Goal: Task Accomplishment & Management: Complete application form

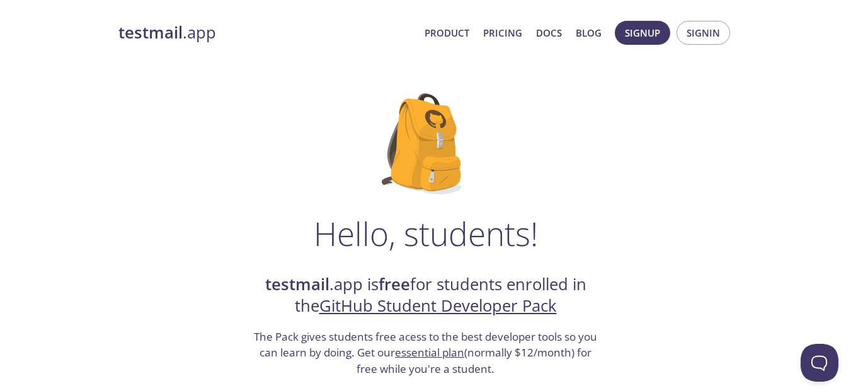
click at [497, 315] on link "GitHub Student Developer Pack" at bounding box center [439, 305] width 238 height 22
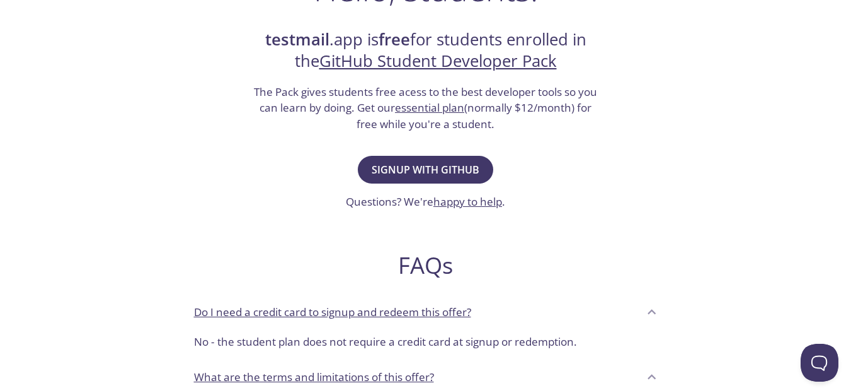
scroll to position [340, 0]
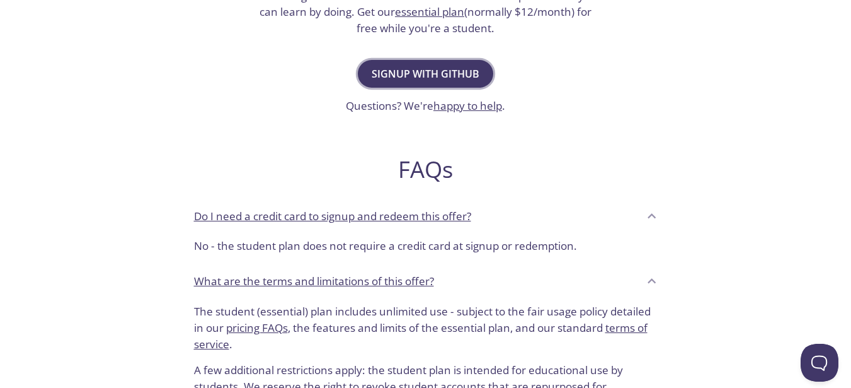
click at [425, 74] on span "Signup with GitHub" at bounding box center [426, 74] width 108 height 18
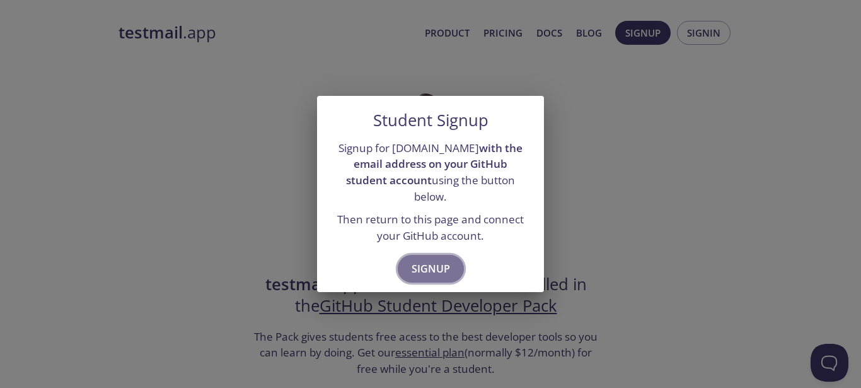
click at [431, 270] on button "Signup" at bounding box center [431, 269] width 66 height 28
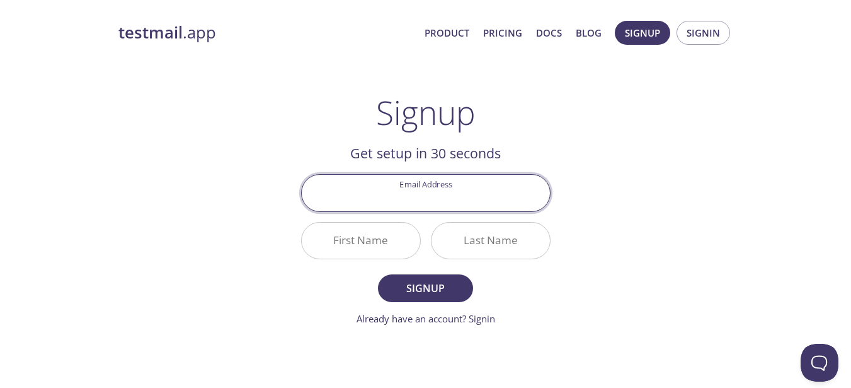
click at [434, 198] on input "Email Address" at bounding box center [426, 193] width 248 height 36
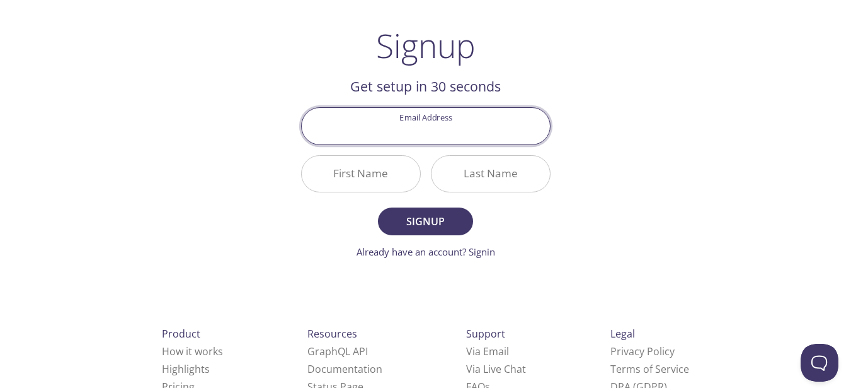
scroll to position [110, 0]
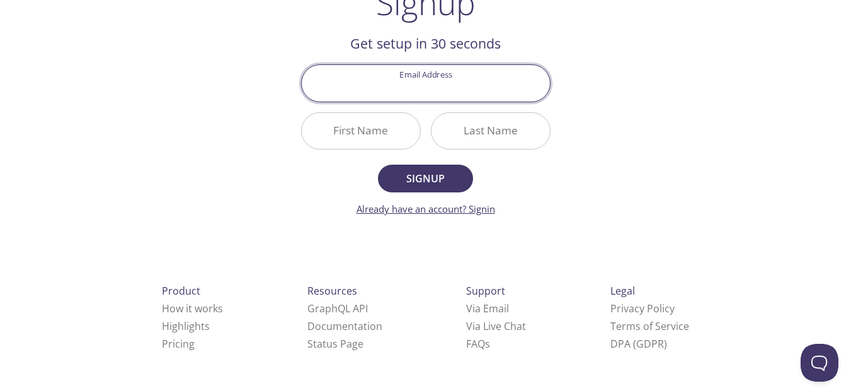
click at [479, 206] on link "Already have an account? Signin" at bounding box center [426, 208] width 139 height 13
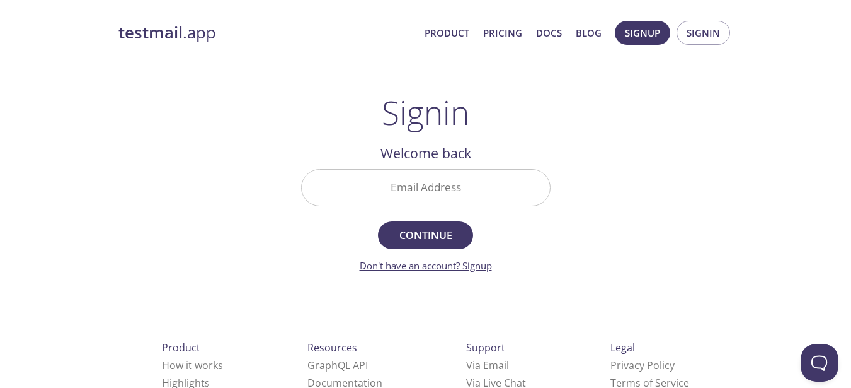
click at [476, 266] on link "Don't have an account? Signup" at bounding box center [426, 265] width 132 height 13
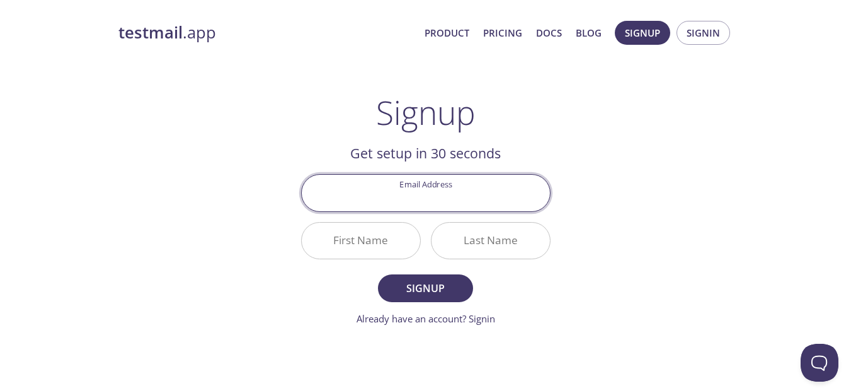
click at [417, 201] on input "Email Address" at bounding box center [426, 193] width 248 height 36
type input "[PERSON_NAME][EMAIL_ADDRESS][DOMAIN_NAME]"
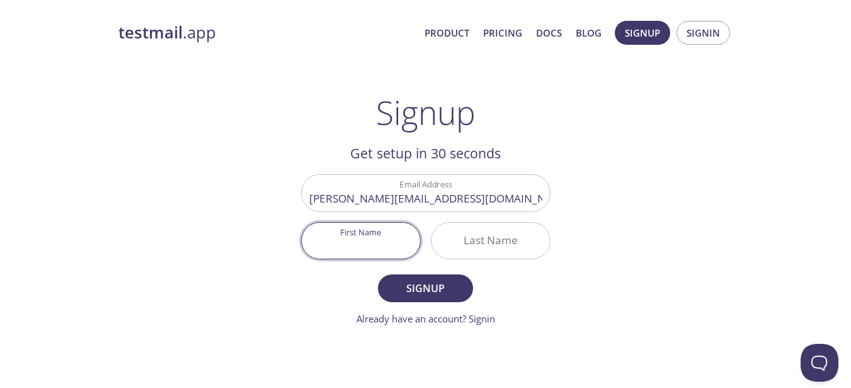
click at [384, 248] on input "First Name" at bounding box center [361, 240] width 118 height 36
type input "[PERSON_NAME]"
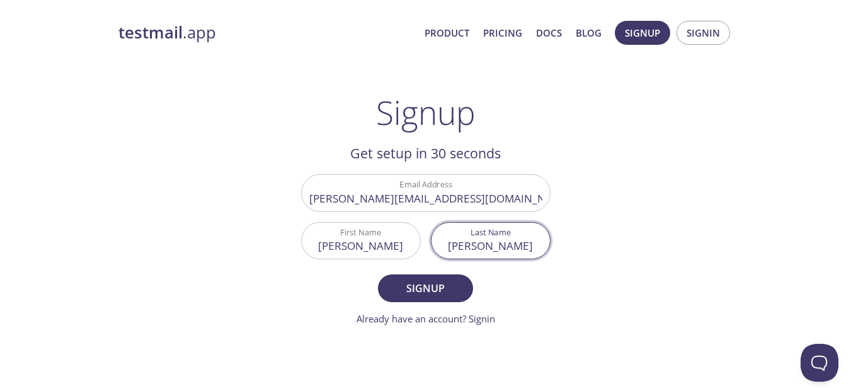
type input "[PERSON_NAME]"
click at [378, 274] on button "Signup" at bounding box center [425, 288] width 95 height 28
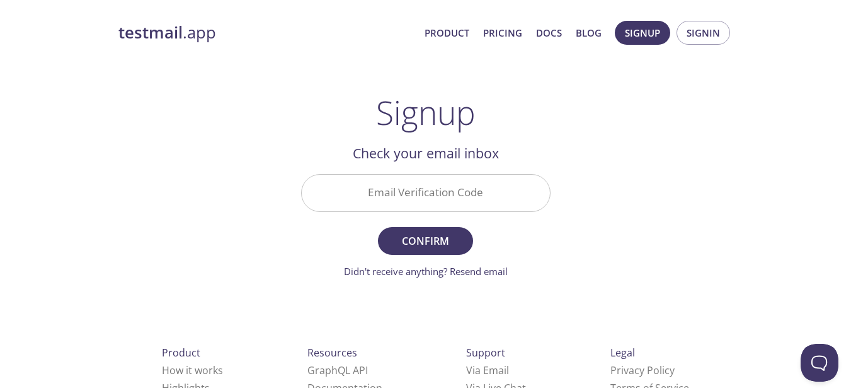
click at [451, 197] on input "Email Verification Code" at bounding box center [426, 193] width 248 height 36
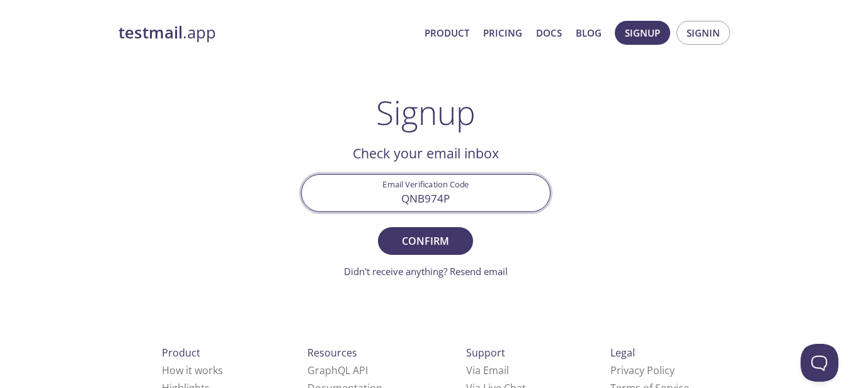
type input "QNB974P"
click at [378, 227] on button "Confirm" at bounding box center [425, 241] width 95 height 28
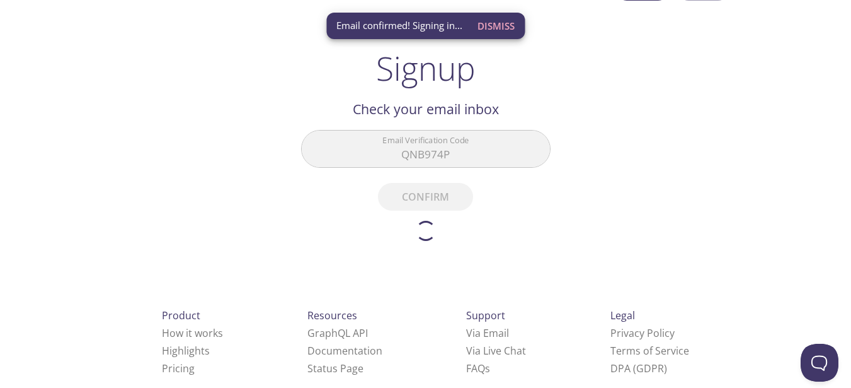
scroll to position [69, 0]
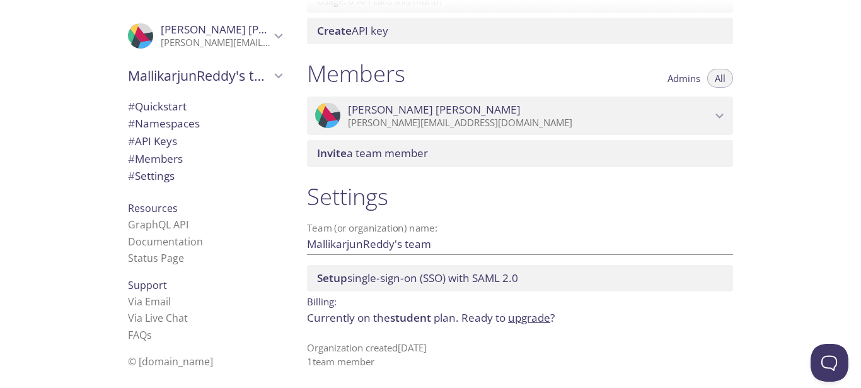
scroll to position [509, 0]
drag, startPoint x: 373, startPoint y: 318, endPoint x: 456, endPoint y: 318, distance: 82.6
click at [456, 318] on p "Currently on the student plan. Ready to upgrade ?" at bounding box center [520, 317] width 426 height 16
click at [407, 338] on div "Settings Team (or organization) name: MallikarjunReddy's team Save Setup single…" at bounding box center [520, 274] width 446 height 201
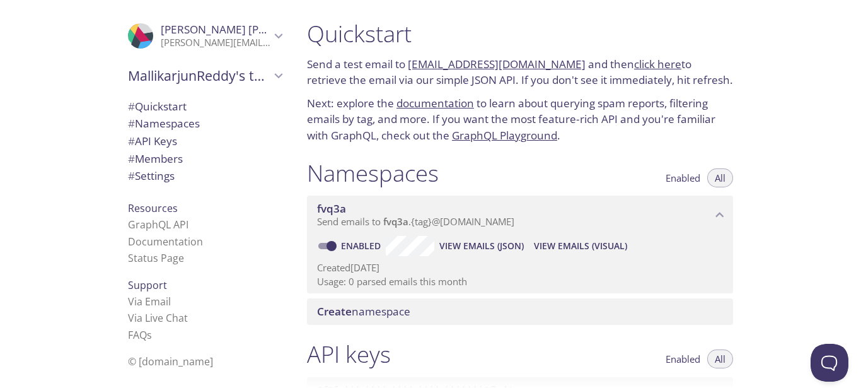
scroll to position [0, 0]
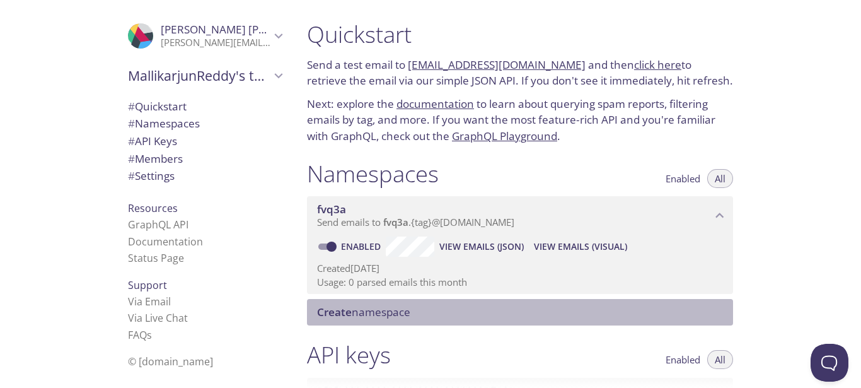
click at [391, 308] on span "Create namespace" at bounding box center [363, 311] width 93 height 14
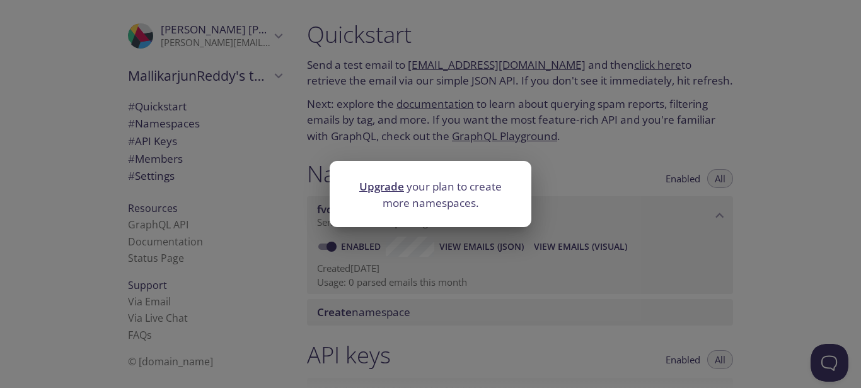
click at [458, 156] on div "Upgrade your plan to create more namespaces." at bounding box center [430, 194] width 861 height 388
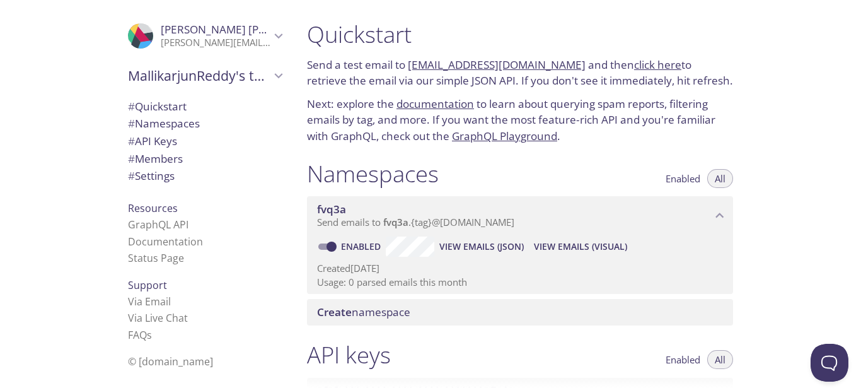
click at [332, 212] on span "fvq3a" at bounding box center [331, 209] width 29 height 14
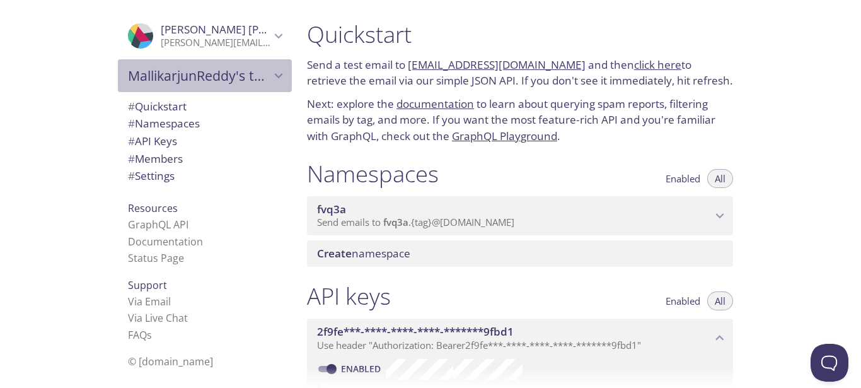
click at [188, 72] on span "MallikarjunReddy's team" at bounding box center [199, 76] width 142 height 18
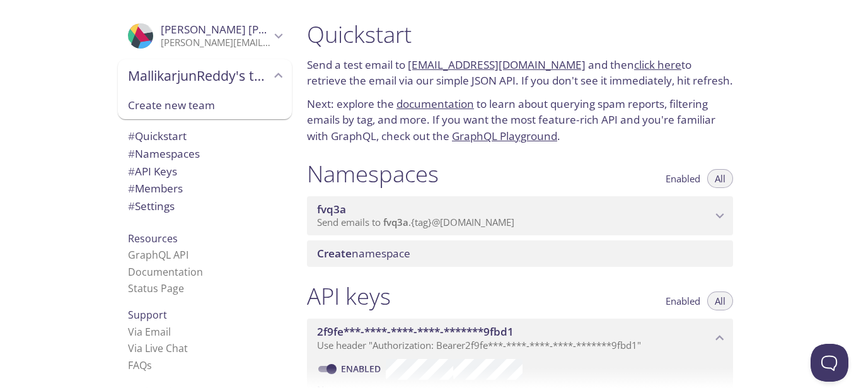
click at [177, 110] on span "Create new team" at bounding box center [205, 105] width 154 height 16
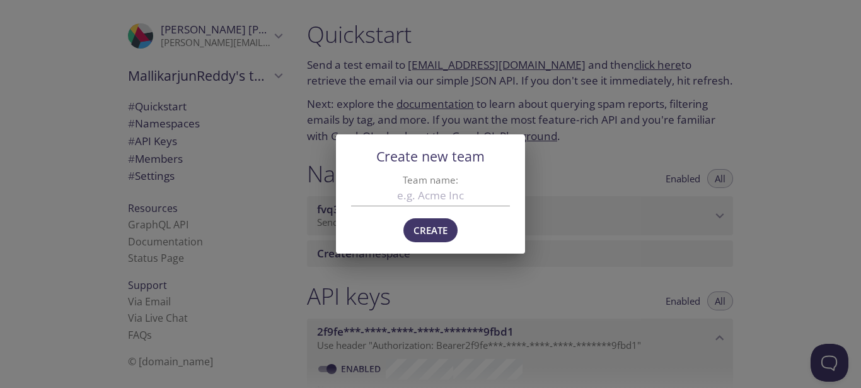
click at [179, 98] on div "Create new team Team name: Create" at bounding box center [430, 194] width 861 height 388
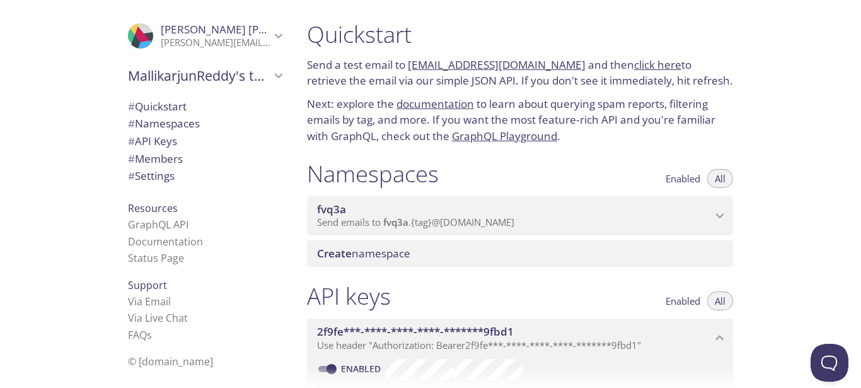
click at [178, 37] on p "[PERSON_NAME][EMAIL_ADDRESS][DOMAIN_NAME]" at bounding box center [216, 43] width 110 height 13
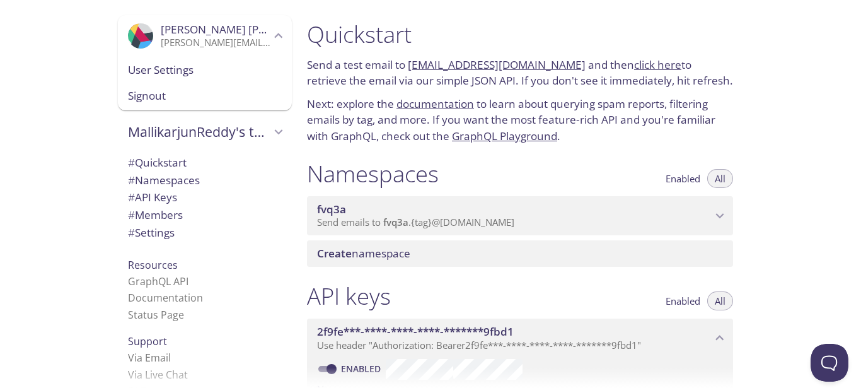
click at [178, 37] on p "[PERSON_NAME][EMAIL_ADDRESS][DOMAIN_NAME]" at bounding box center [216, 43] width 110 height 13
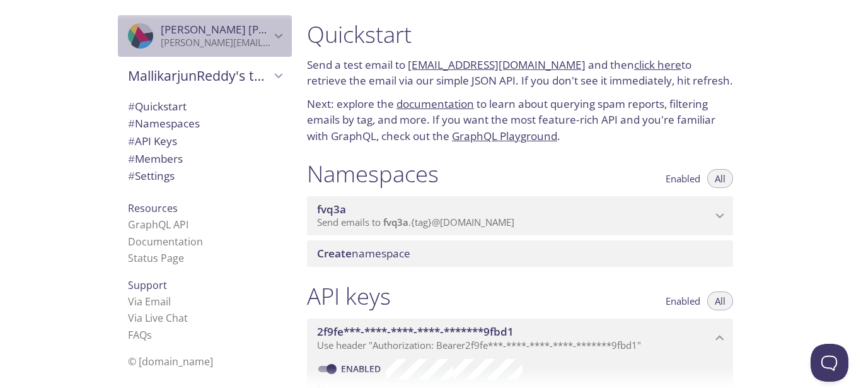
click at [175, 47] on p "[PERSON_NAME][EMAIL_ADDRESS][DOMAIN_NAME]" at bounding box center [216, 43] width 110 height 13
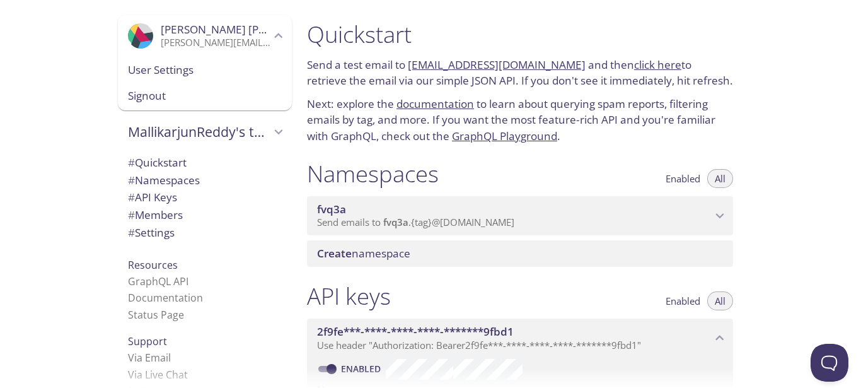
click at [170, 71] on span "User Settings" at bounding box center [205, 70] width 154 height 16
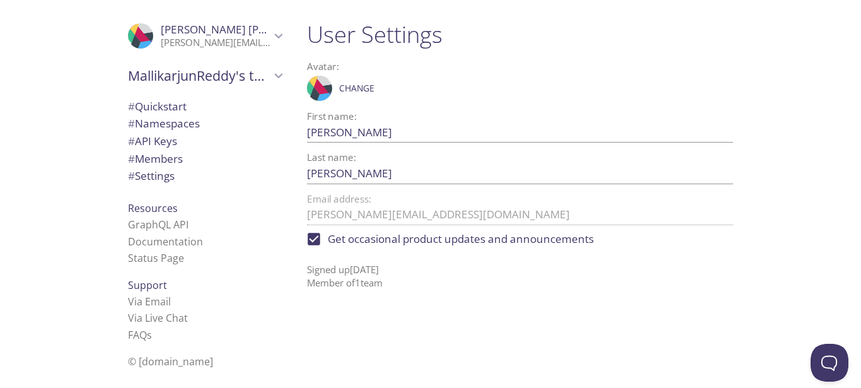
click at [187, 91] on div "MallikarjunReddy's team" at bounding box center [205, 75] width 174 height 33
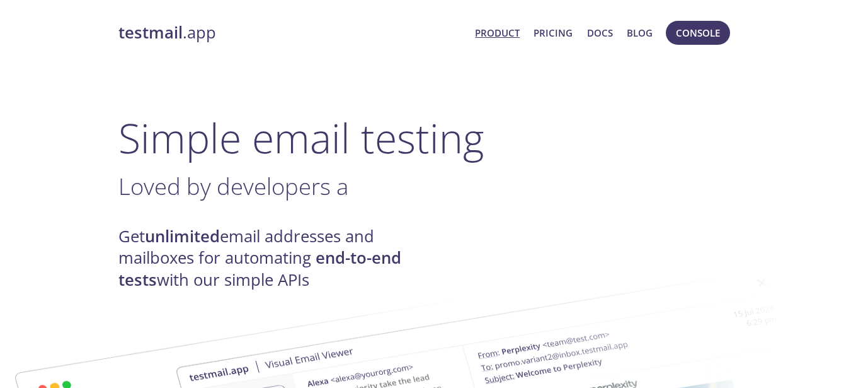
click at [698, 35] on span "Console" at bounding box center [698, 33] width 44 height 16
click at [558, 33] on link "Pricing" at bounding box center [553, 33] width 39 height 16
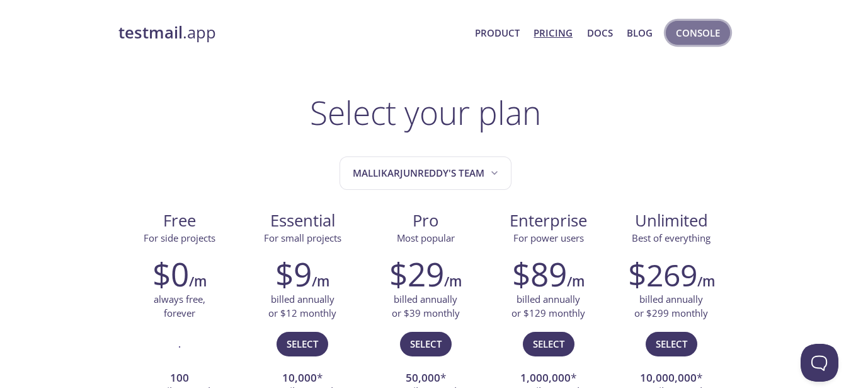
click at [710, 35] on span "Console" at bounding box center [698, 33] width 44 height 16
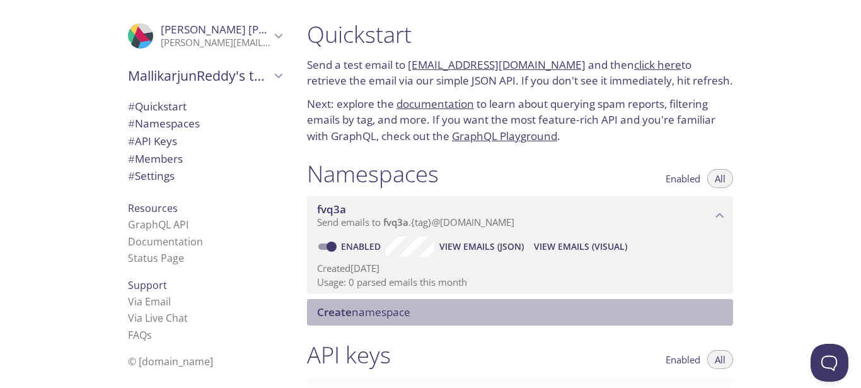
click at [446, 317] on span "Create namespace" at bounding box center [522, 312] width 411 height 14
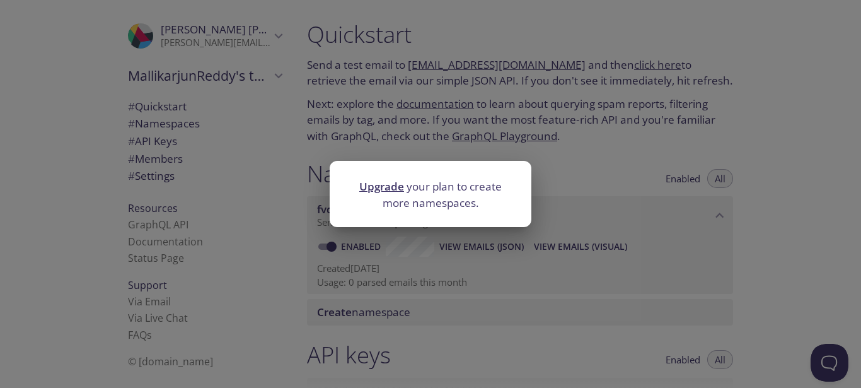
click at [547, 302] on div "Upgrade your plan to create more namespaces." at bounding box center [430, 194] width 861 height 388
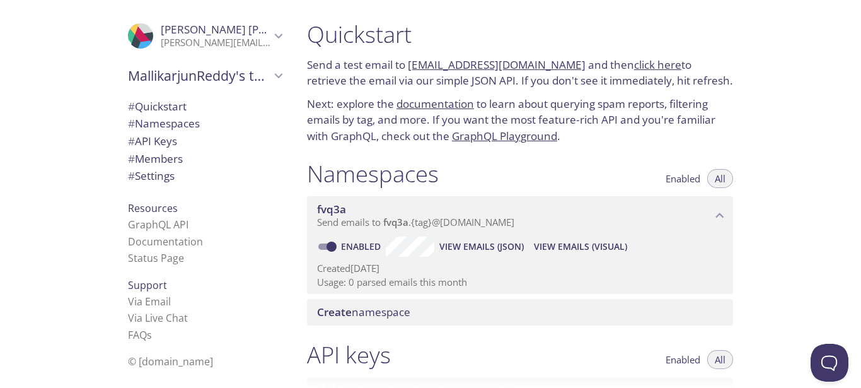
click at [334, 209] on span "fvq3a" at bounding box center [331, 209] width 29 height 14
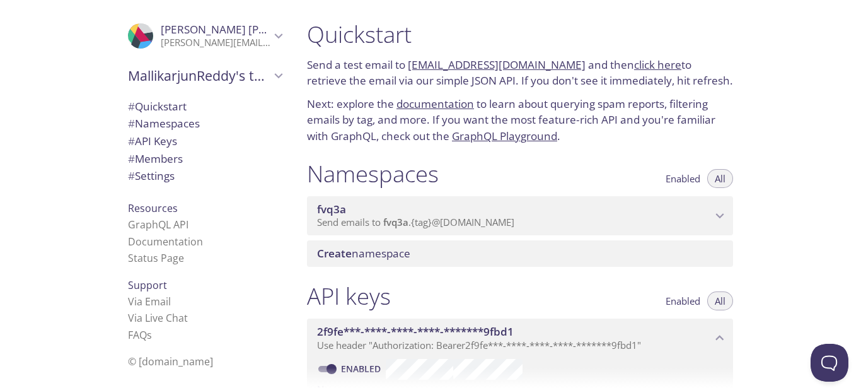
click at [449, 221] on span "Send emails to fvq3a . {tag} @inbox.testmail.app" at bounding box center [415, 222] width 197 height 13
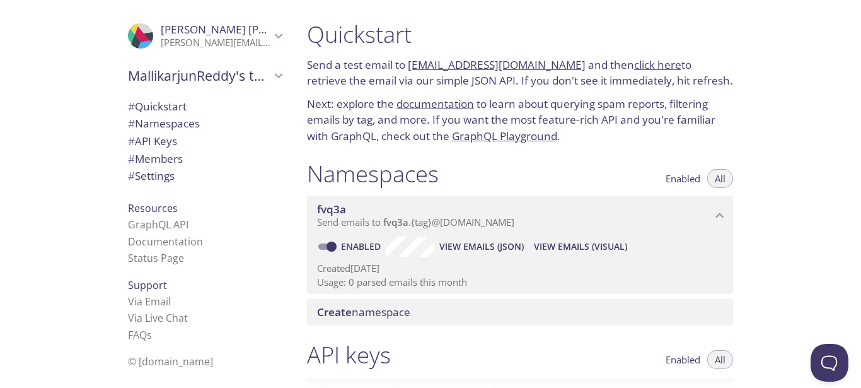
click at [509, 222] on span "Send emails to fvq3a . {tag} @inbox.testmail.app" at bounding box center [415, 222] width 197 height 13
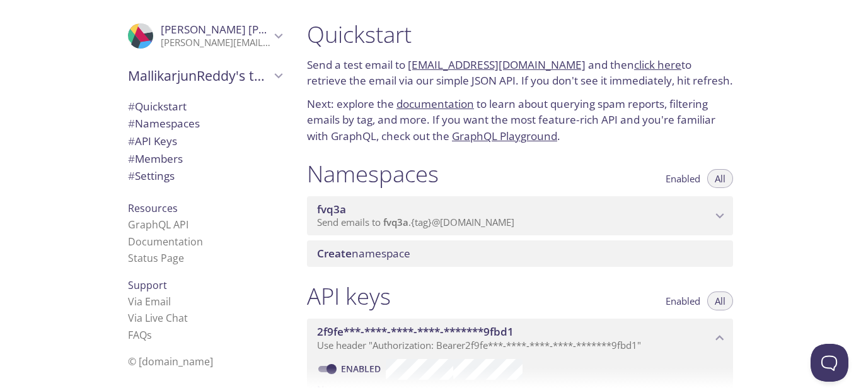
click at [509, 222] on span "Send emails to fvq3a . {tag} @inbox.testmail.app" at bounding box center [415, 222] width 197 height 13
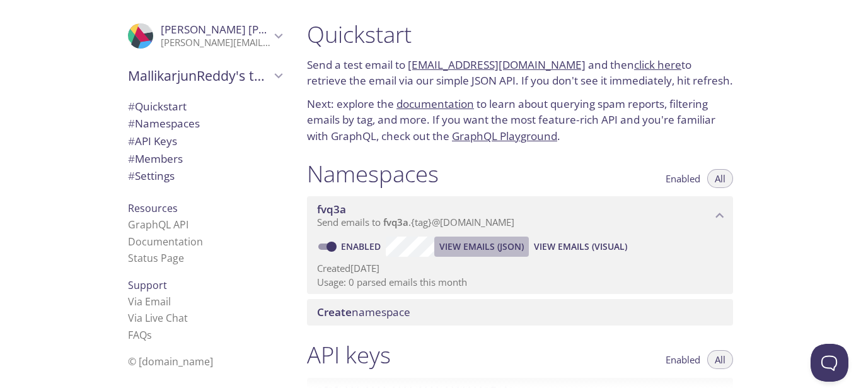
click at [502, 245] on span "View Emails (JSON)" at bounding box center [481, 246] width 84 height 15
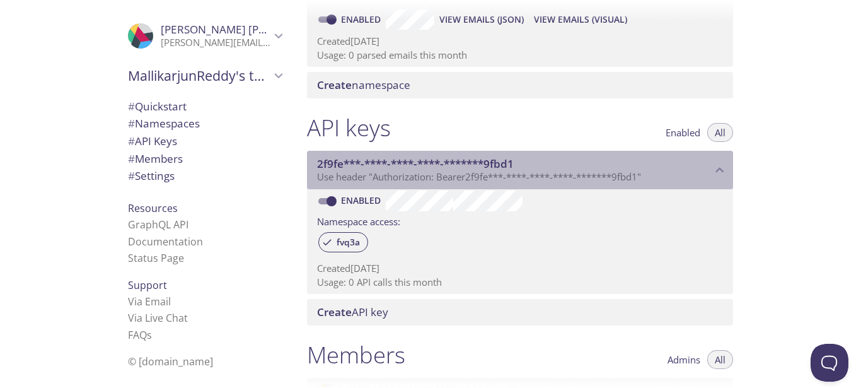
click at [464, 169] on span "2f9fe***-****-****-****-*******9fbd1" at bounding box center [415, 163] width 197 height 14
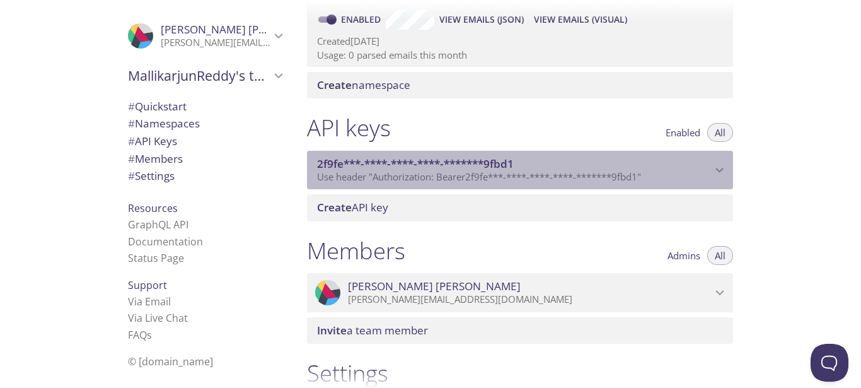
click at [464, 169] on span "2f9fe***-****-****-****-*******9fbd1" at bounding box center [415, 163] width 197 height 14
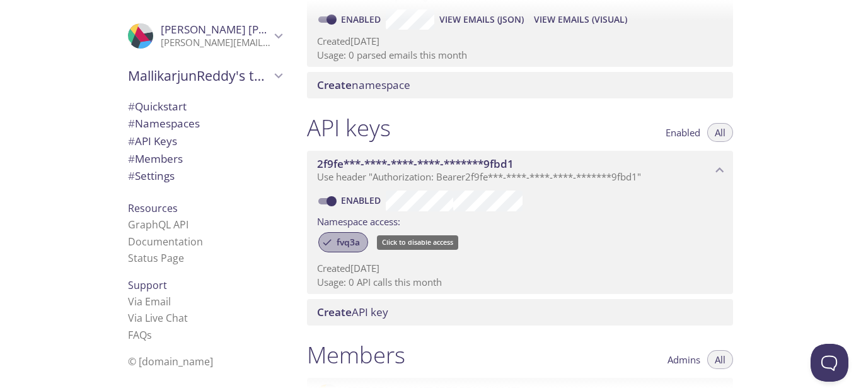
click at [355, 246] on span "fvq3a" at bounding box center [348, 241] width 38 height 11
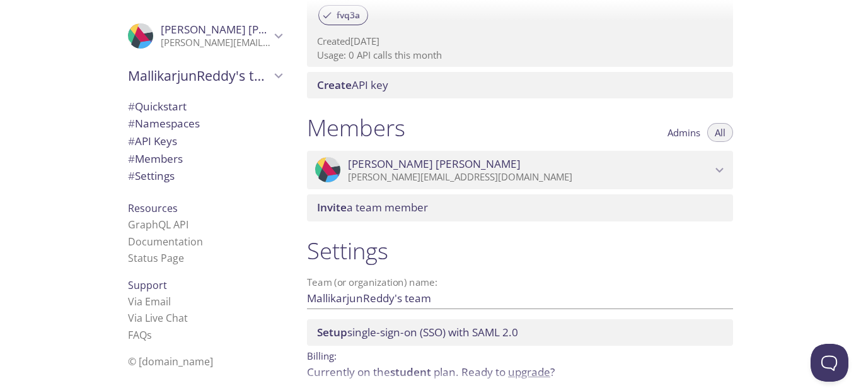
scroll to position [509, 0]
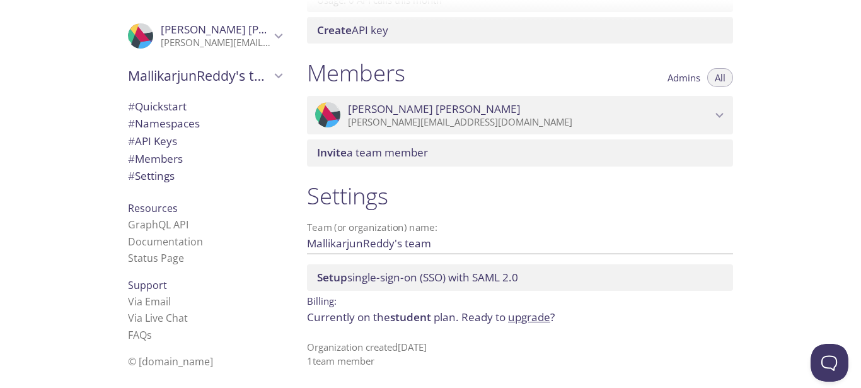
click at [395, 279] on span "Setup single-sign-on (SSO) with SAML 2.0" at bounding box center [417, 277] width 201 height 14
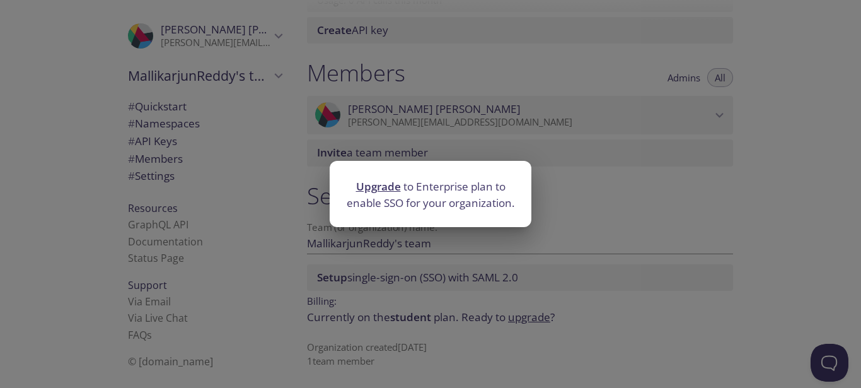
click at [395, 279] on div "Upgrade to Enterprise plan to enable SSO for your organization." at bounding box center [430, 194] width 861 height 388
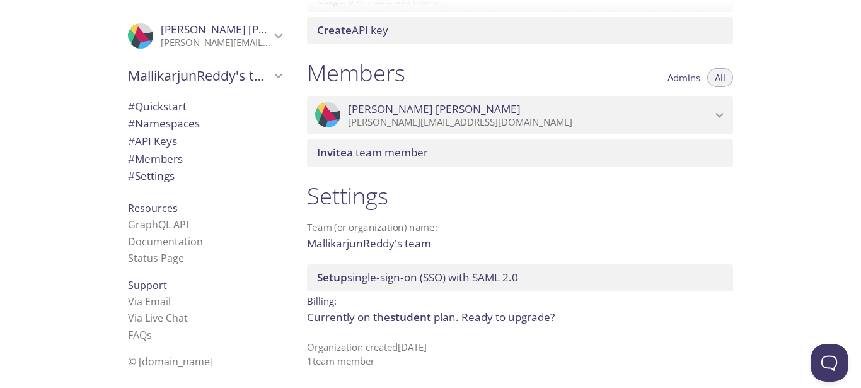
drag, startPoint x: 401, startPoint y: 320, endPoint x: 418, endPoint y: 317, distance: 16.6
click at [414, 317] on span "student" at bounding box center [410, 316] width 41 height 14
click at [444, 317] on p "Currently on the student plan. Ready to upgrade ?" at bounding box center [520, 317] width 426 height 16
click at [154, 224] on link "GraphQL API" at bounding box center [158, 224] width 61 height 14
